Goal: Check status: Check status

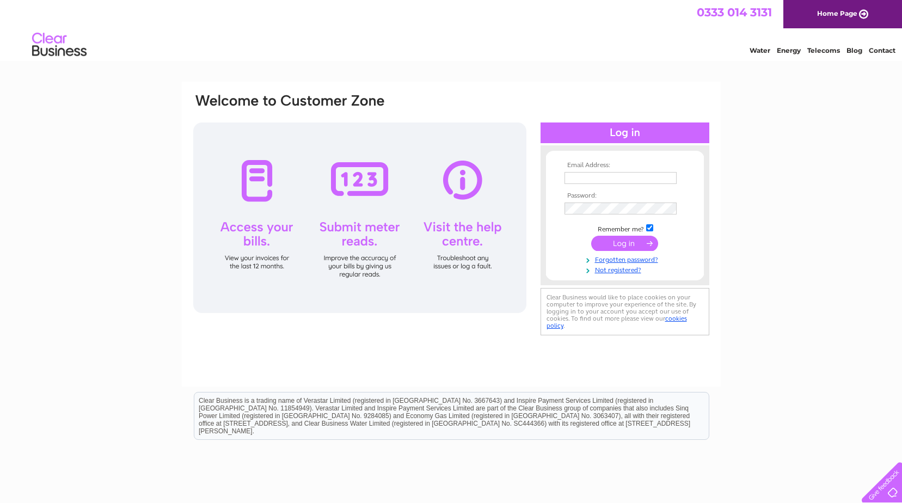
type input "evolutionstrengthandfitness@gmail.com"
click at [623, 242] on input "submit" at bounding box center [624, 243] width 67 height 15
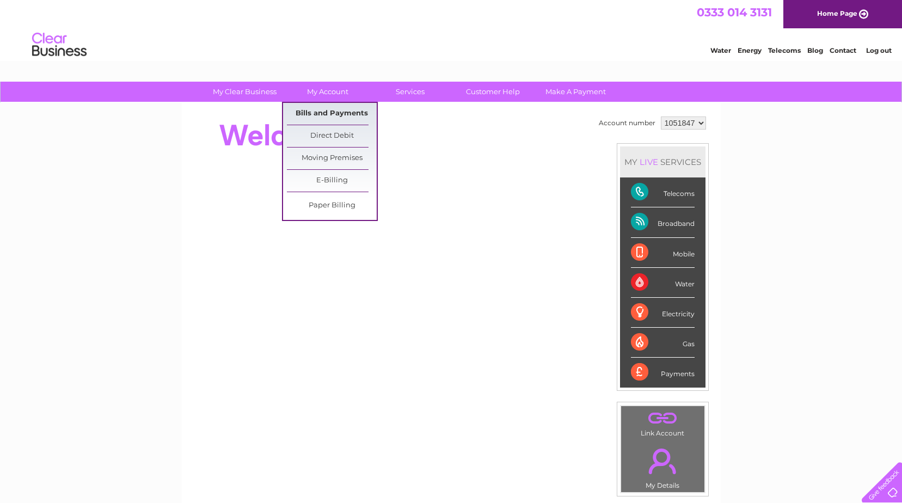
click at [338, 114] on link "Bills and Payments" at bounding box center [332, 114] width 90 height 22
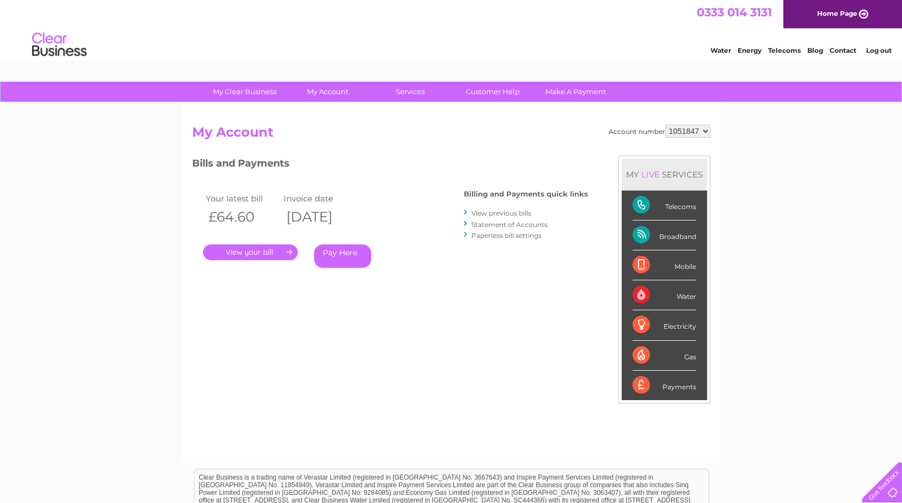
click at [259, 250] on link "." at bounding box center [250, 252] width 95 height 16
